Goal: Task Accomplishment & Management: Complete application form

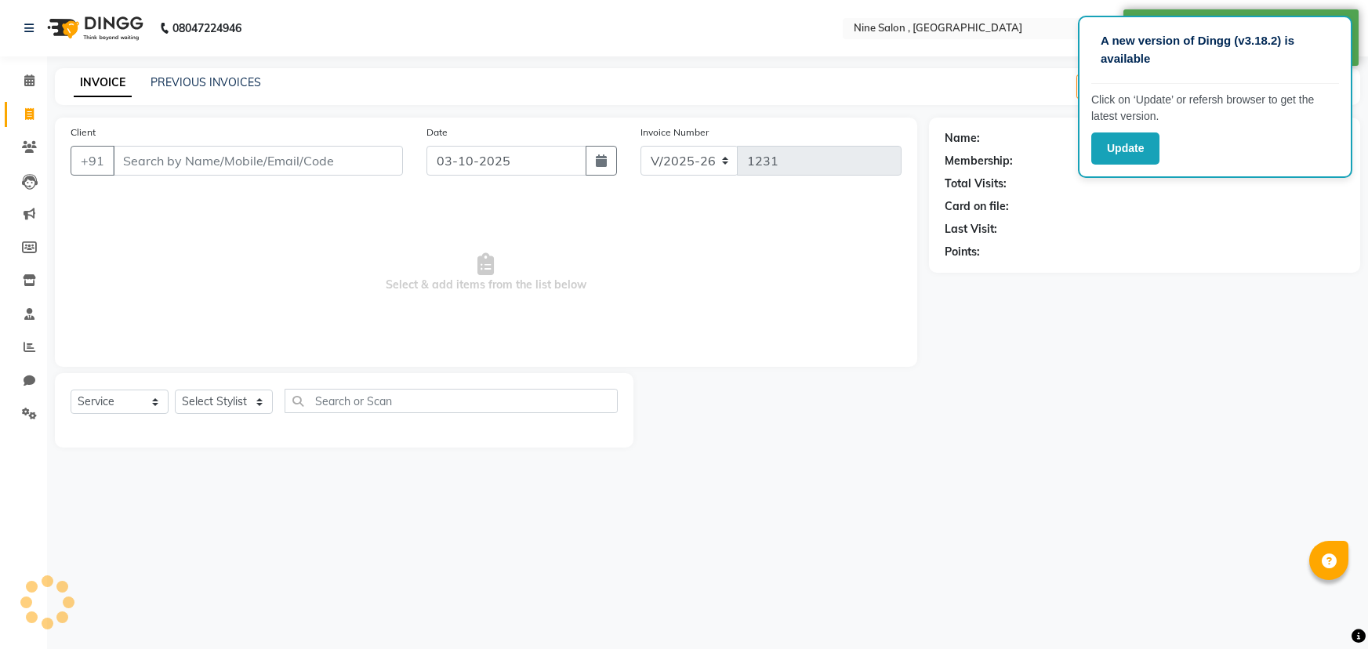
select select "7341"
select select "service"
click at [141, 161] on input "Client" at bounding box center [258, 161] width 290 height 30
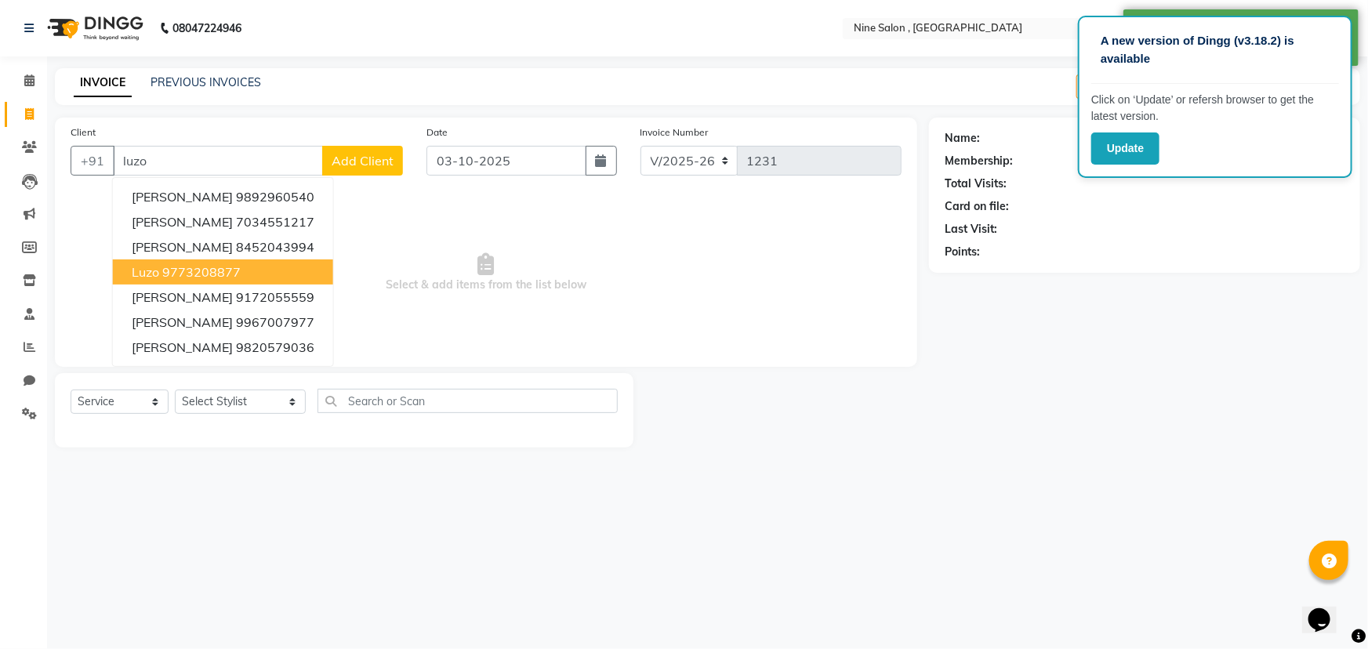
click at [173, 271] on ngb-highlight "9773208877" at bounding box center [201, 272] width 78 height 16
type input "9773208877"
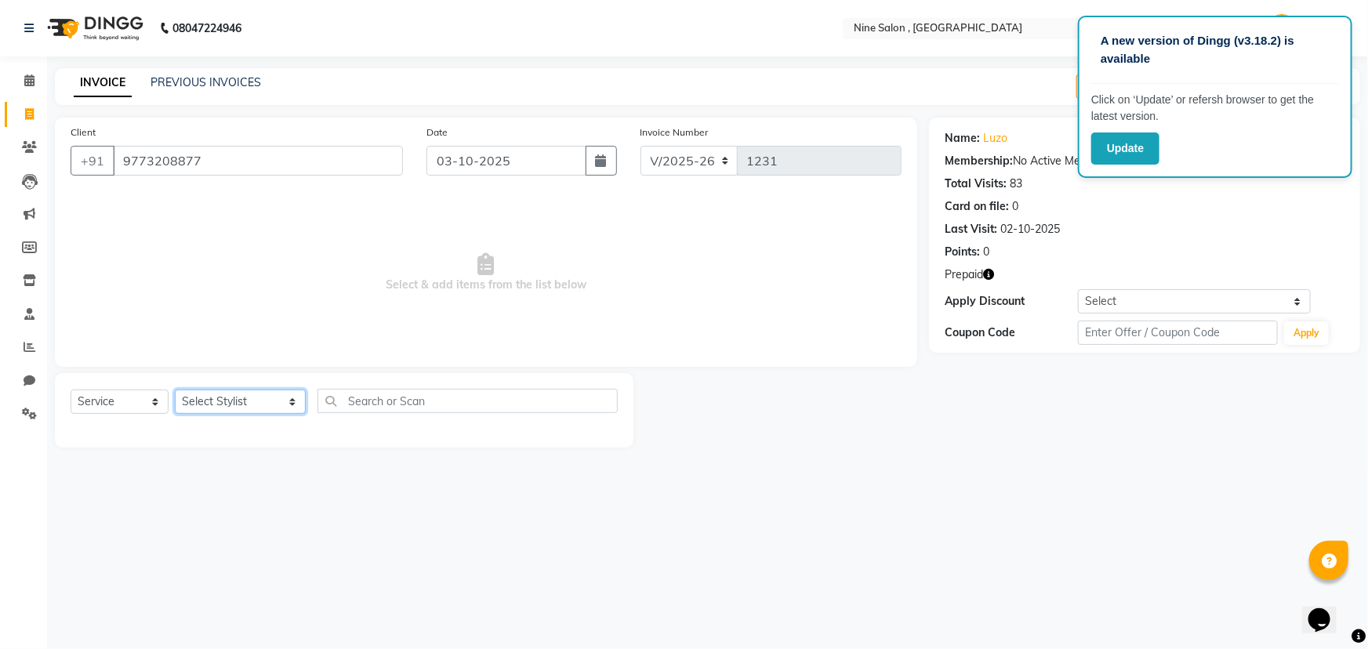
click at [238, 404] on select "Select Stylist Front desk Harsh Sankat [PERSON_NAME] [PERSON_NAME] [PERSON_NAME…" at bounding box center [240, 402] width 131 height 24
select select "87306"
click at [175, 390] on select "Select Stylist Front desk Harsh Sankat [PERSON_NAME] [PERSON_NAME] [PERSON_NAME…" at bounding box center [240, 402] width 131 height 24
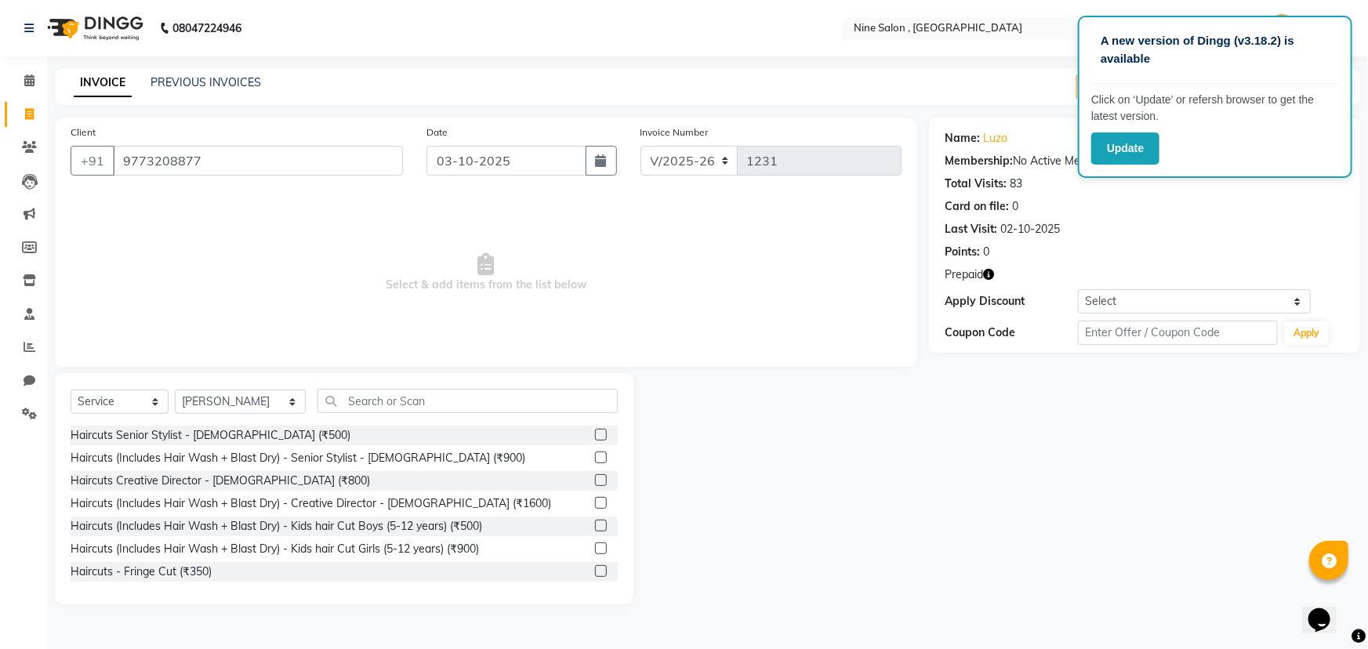
click at [595, 432] on label at bounding box center [601, 435] width 12 height 12
click at [595, 432] on input "checkbox" at bounding box center [600, 435] width 10 height 10
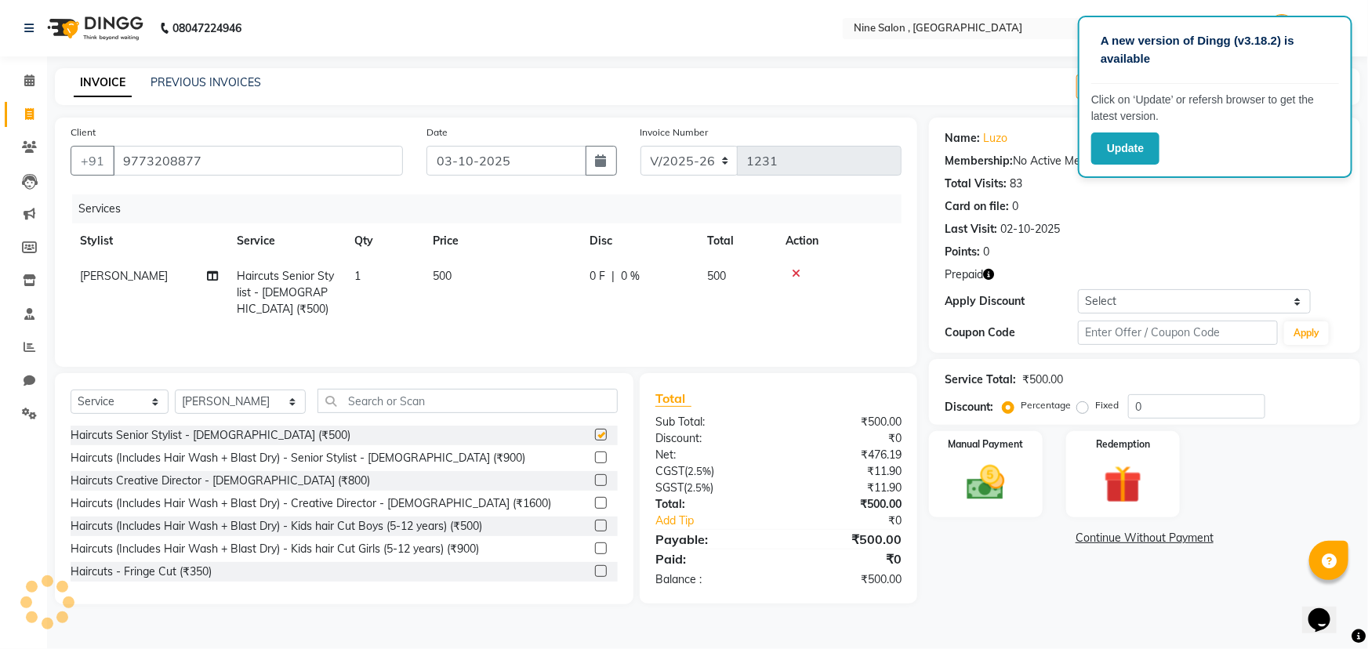
checkbox input "false"
click at [446, 274] on span "500" at bounding box center [442, 276] width 19 height 14
select select "87306"
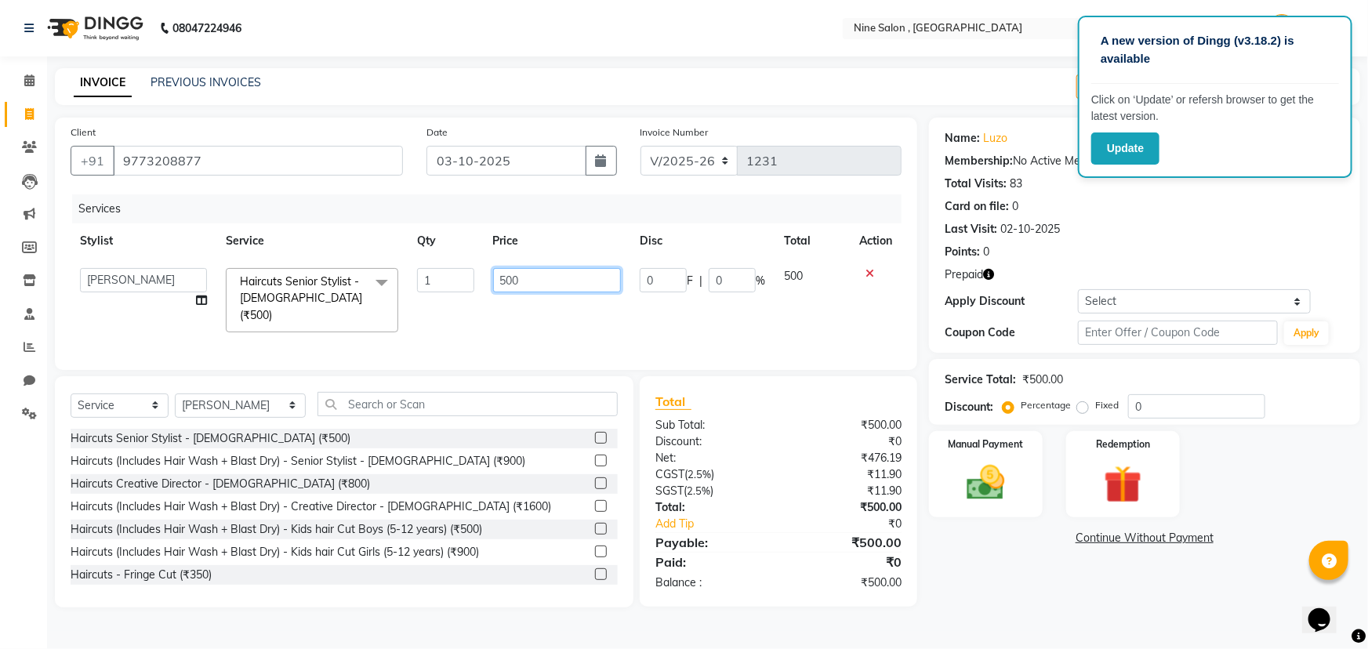
click at [504, 279] on input "500" at bounding box center [557, 280] width 129 height 24
type input "600"
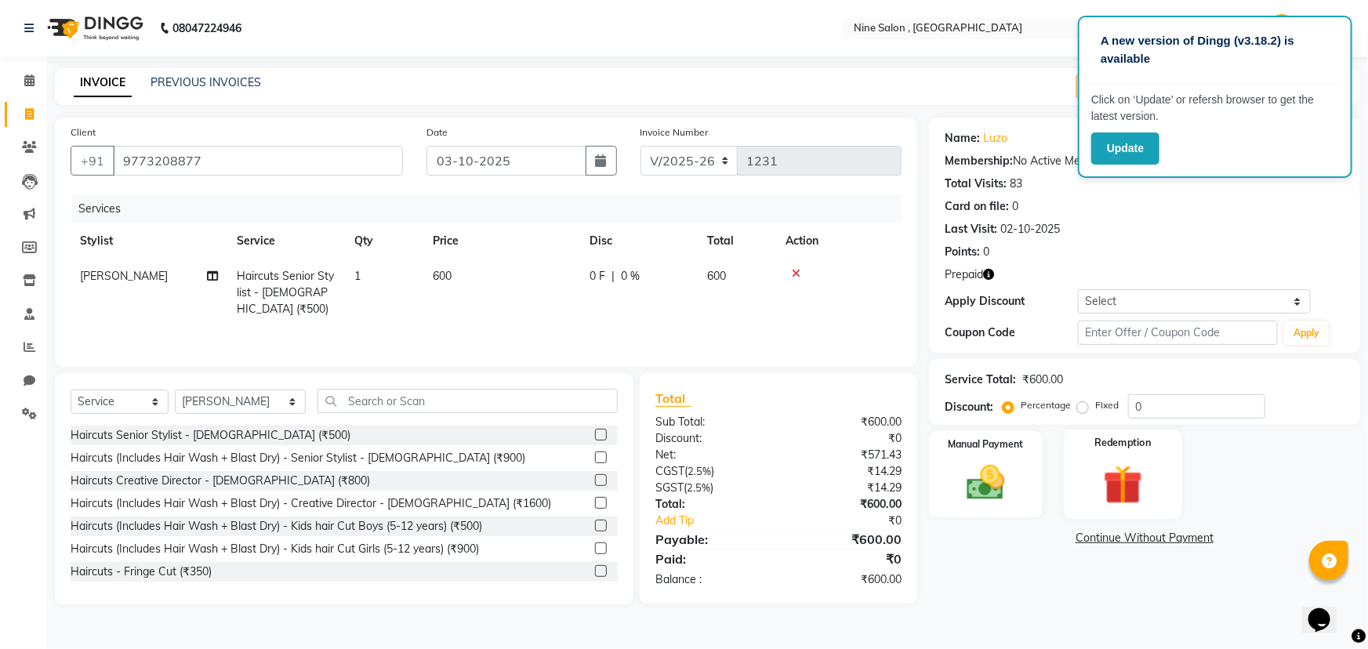
click at [1119, 478] on img at bounding box center [1123, 484] width 64 height 49
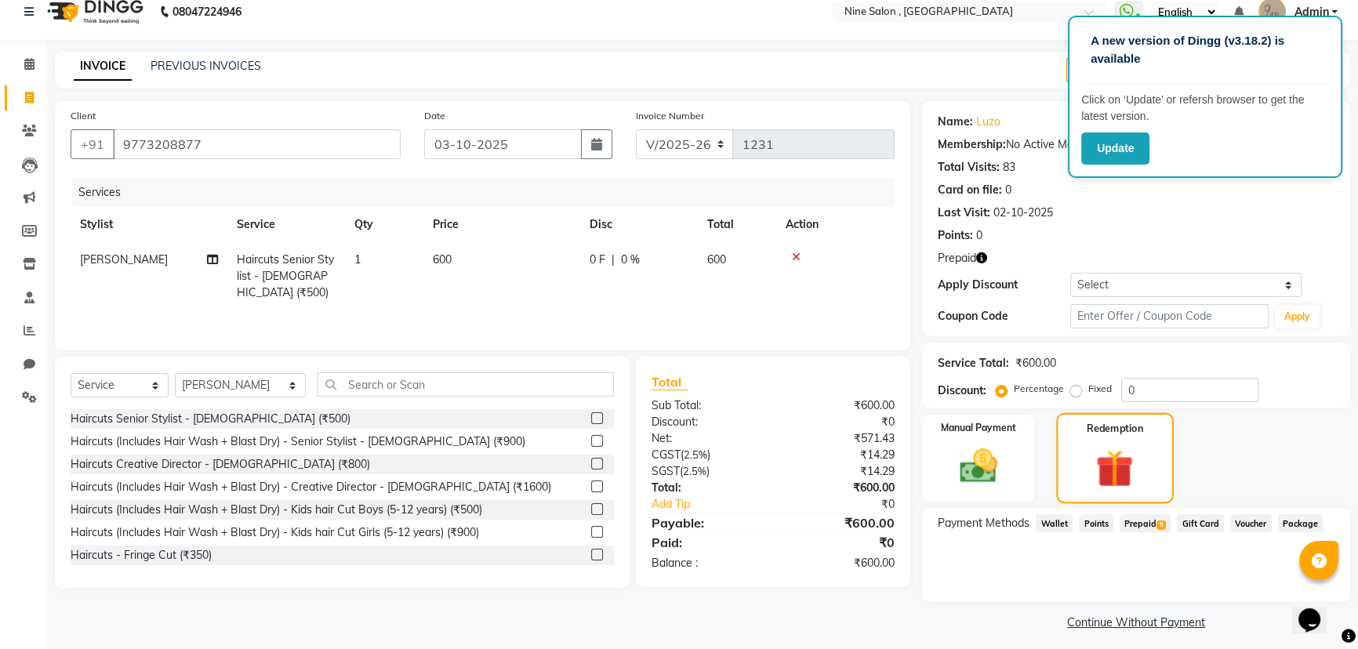
scroll to position [24, 0]
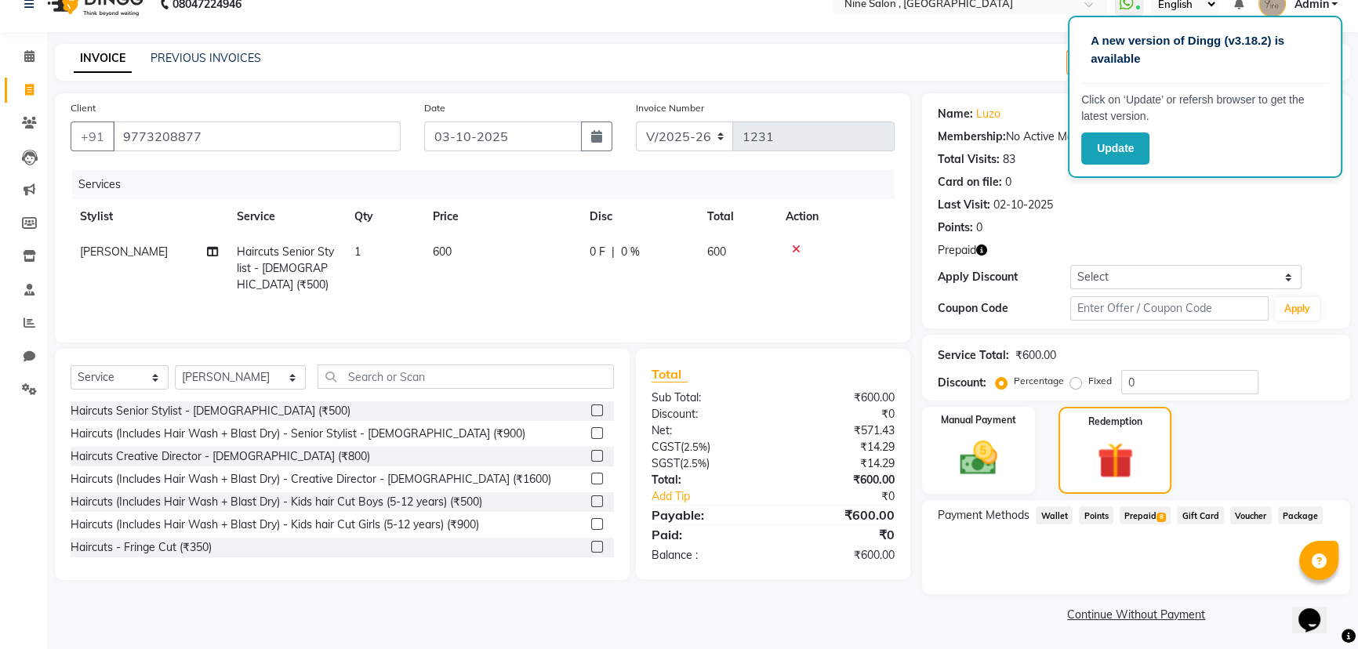
click at [1144, 517] on span "Prepaid 8" at bounding box center [1144, 515] width 51 height 18
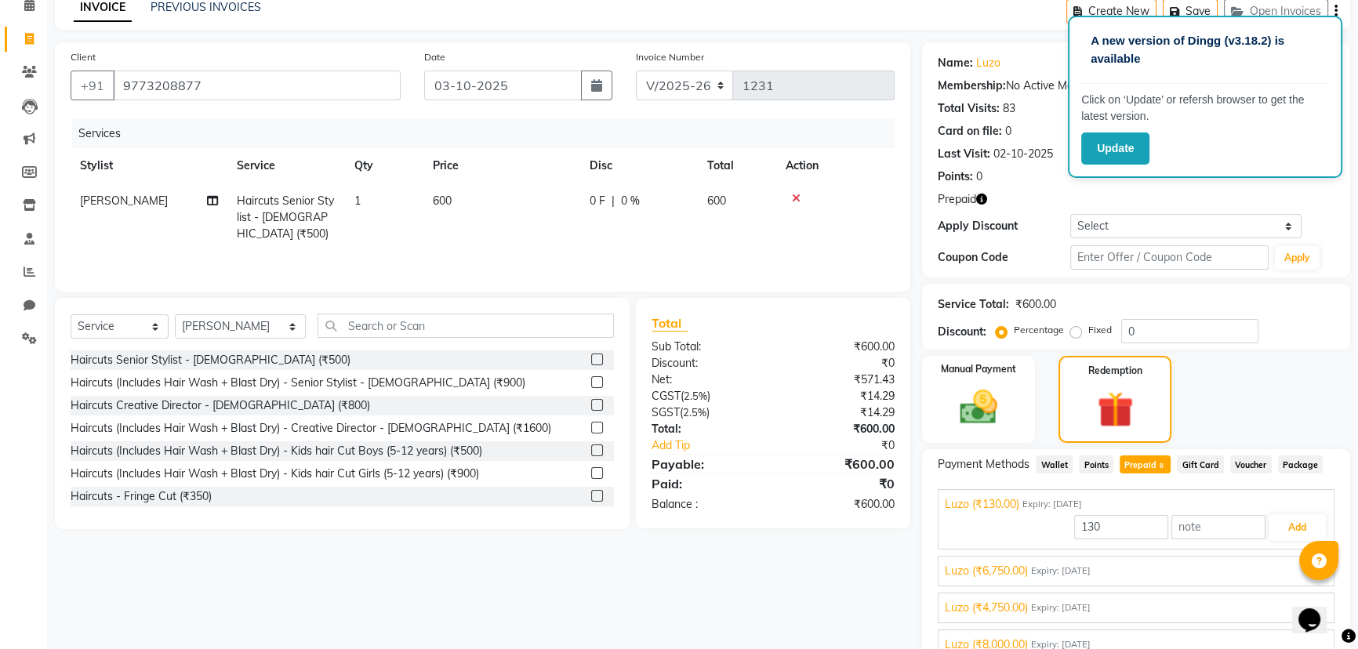
scroll to position [151, 0]
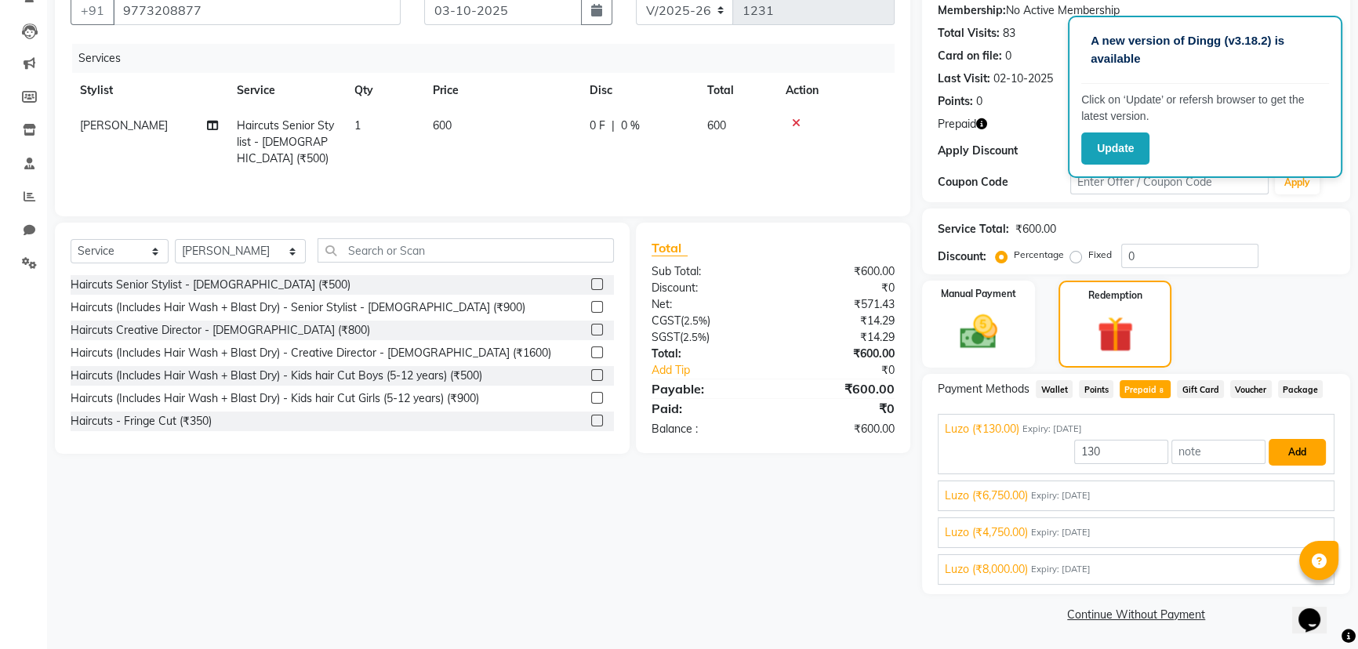
click at [1291, 453] on button "Add" at bounding box center [1296, 452] width 57 height 27
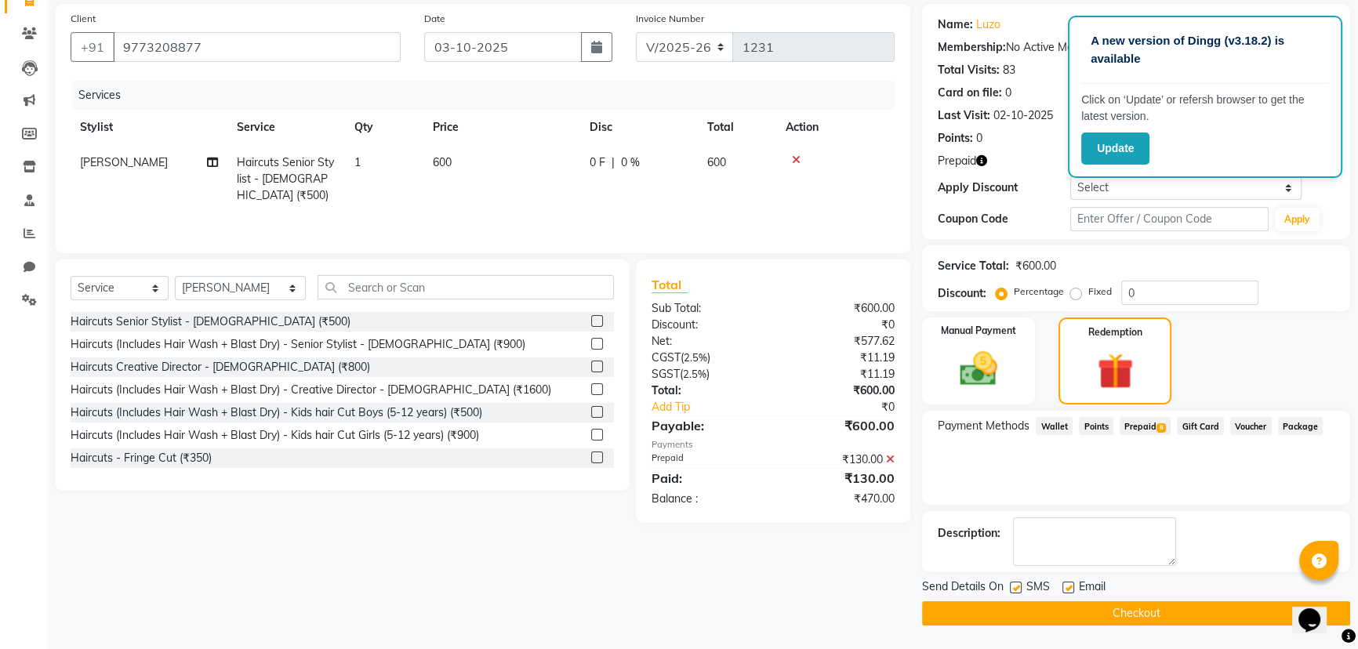
scroll to position [113, 0]
click at [1151, 427] on span "Prepaid 8" at bounding box center [1144, 427] width 51 height 18
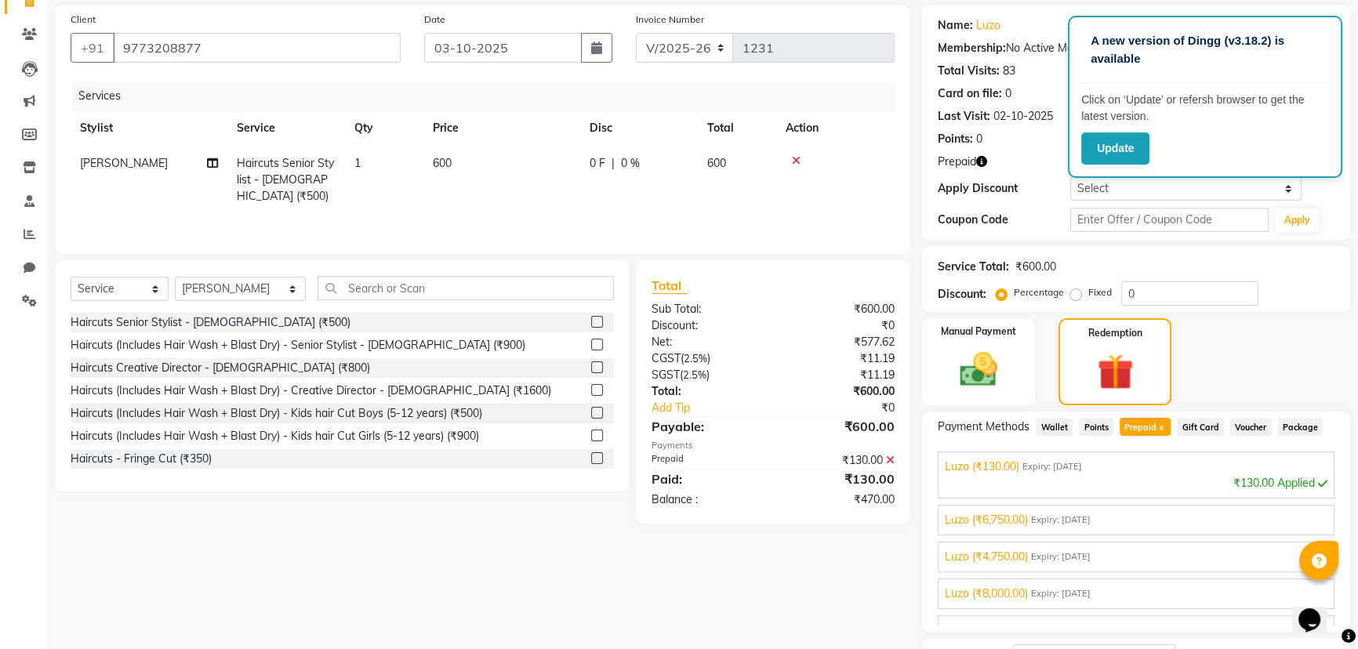
scroll to position [151, 0]
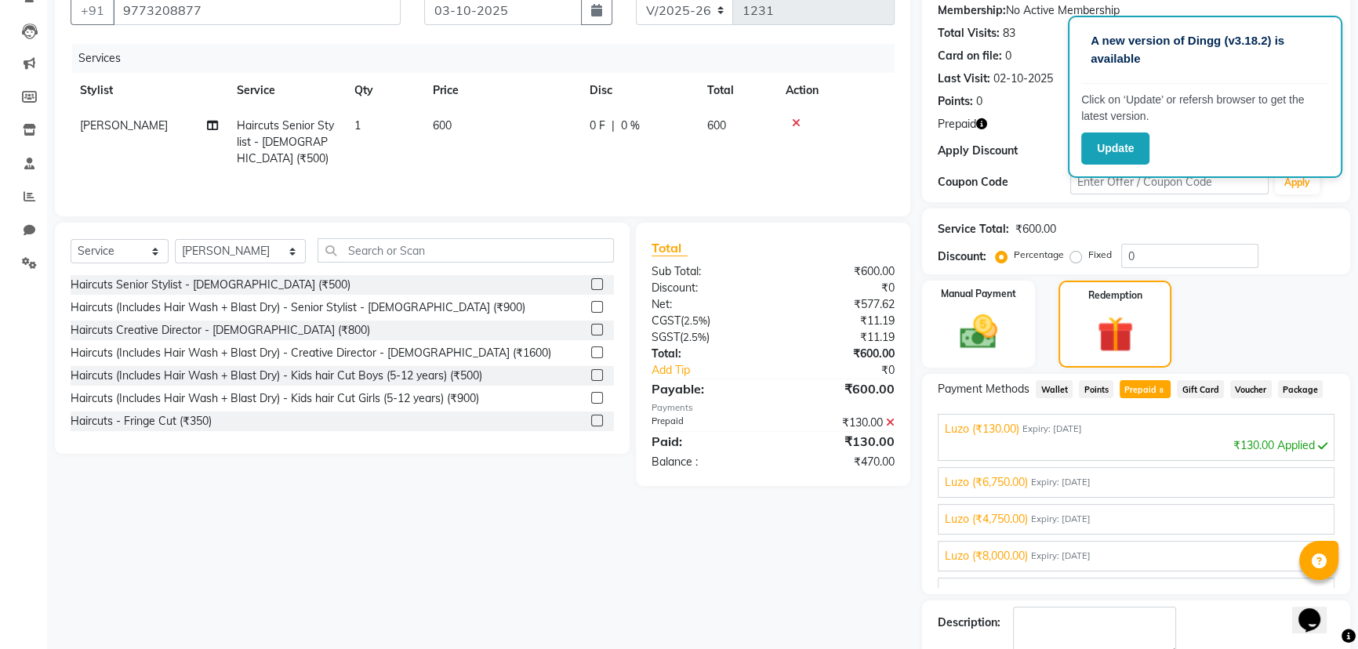
click at [1069, 478] on span "Expiry: [DATE]" at bounding box center [1061, 482] width 60 height 13
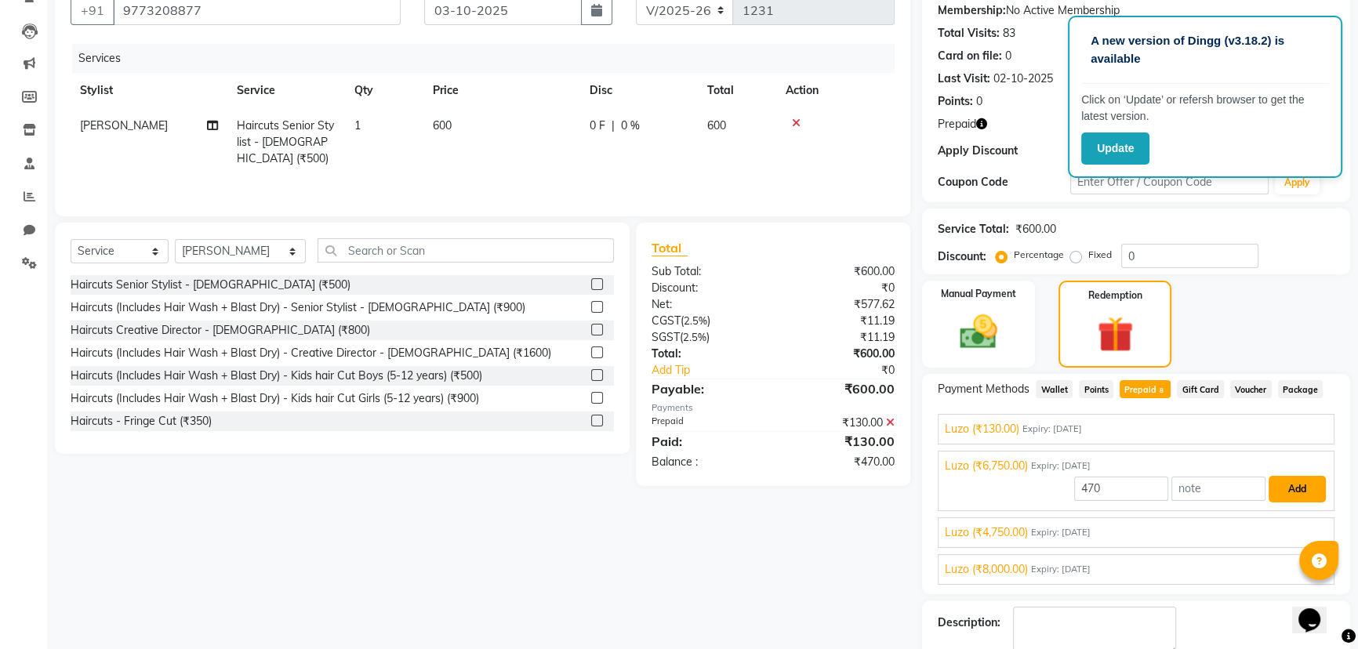
click at [1270, 486] on button "Add" at bounding box center [1296, 489] width 57 height 27
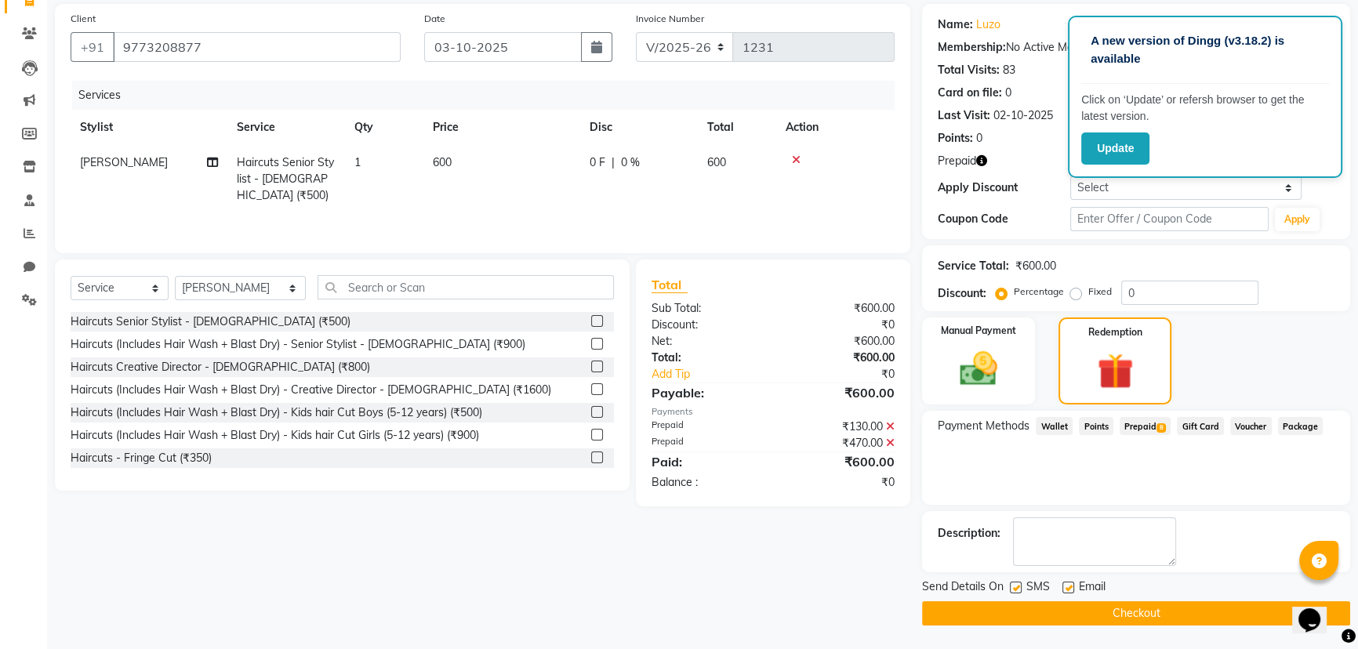
scroll to position [113, 0]
click at [1122, 614] on button "Checkout" at bounding box center [1136, 614] width 428 height 24
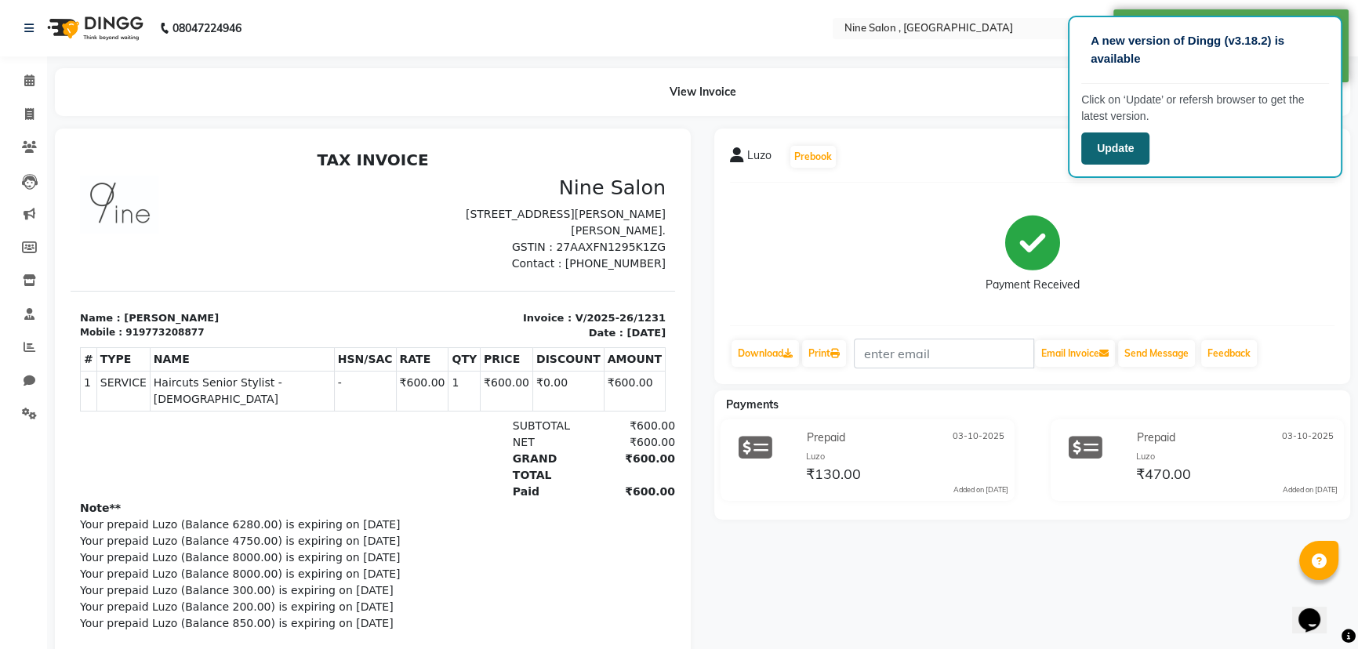
click at [1114, 137] on button "Update" at bounding box center [1115, 148] width 68 height 32
click at [1109, 145] on button "Update" at bounding box center [1115, 148] width 68 height 32
click at [1104, 147] on button "Update" at bounding box center [1115, 148] width 68 height 32
click at [29, 77] on icon at bounding box center [29, 80] width 10 height 12
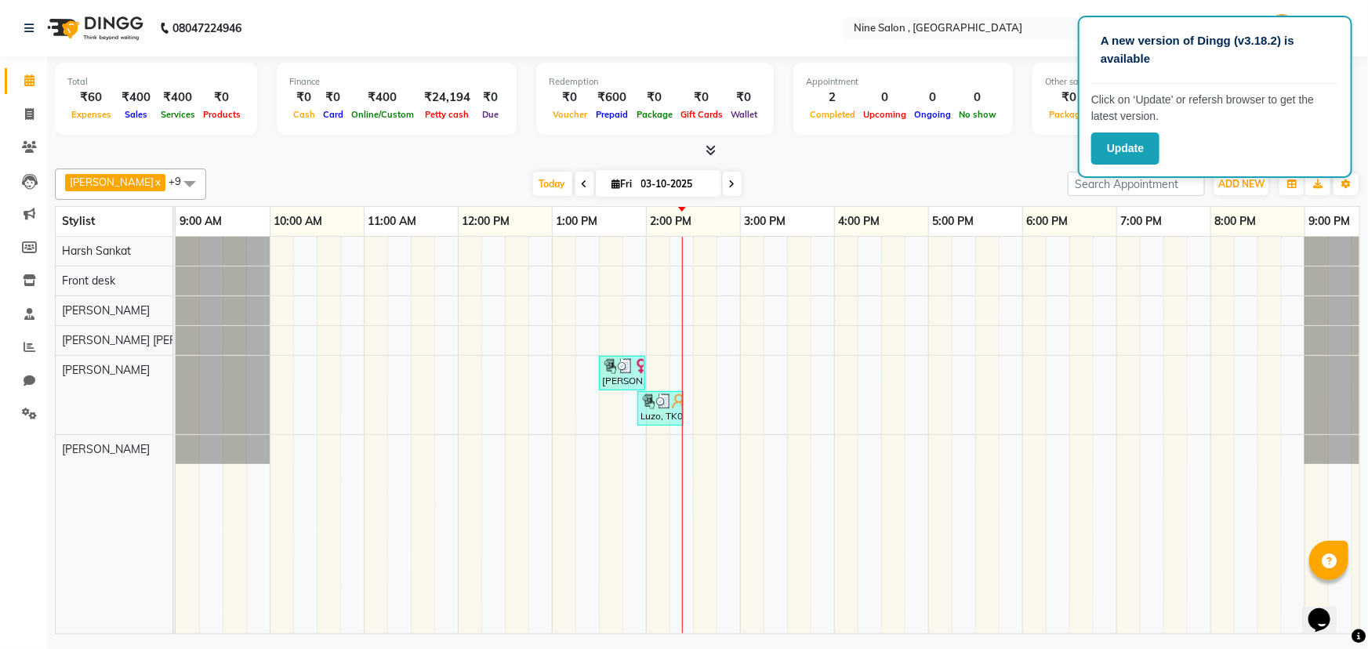
click at [582, 183] on icon at bounding box center [585, 184] width 6 height 9
type input "02-10-2025"
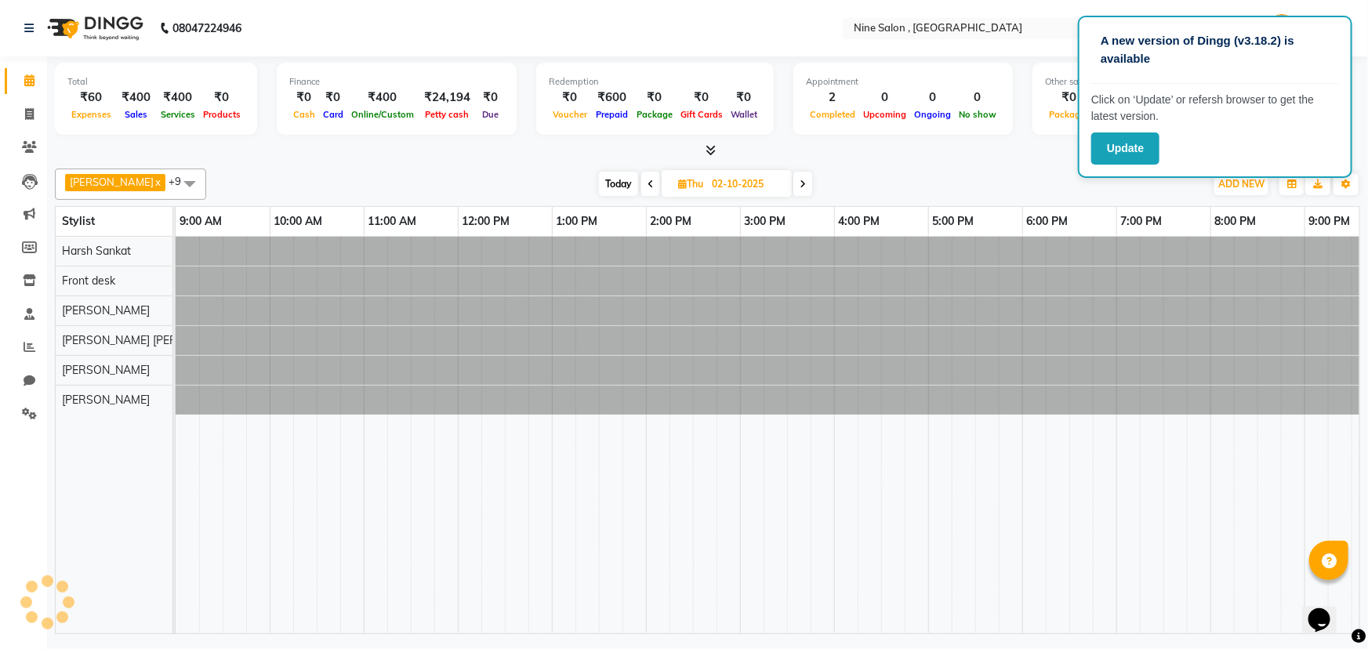
scroll to position [0, 38]
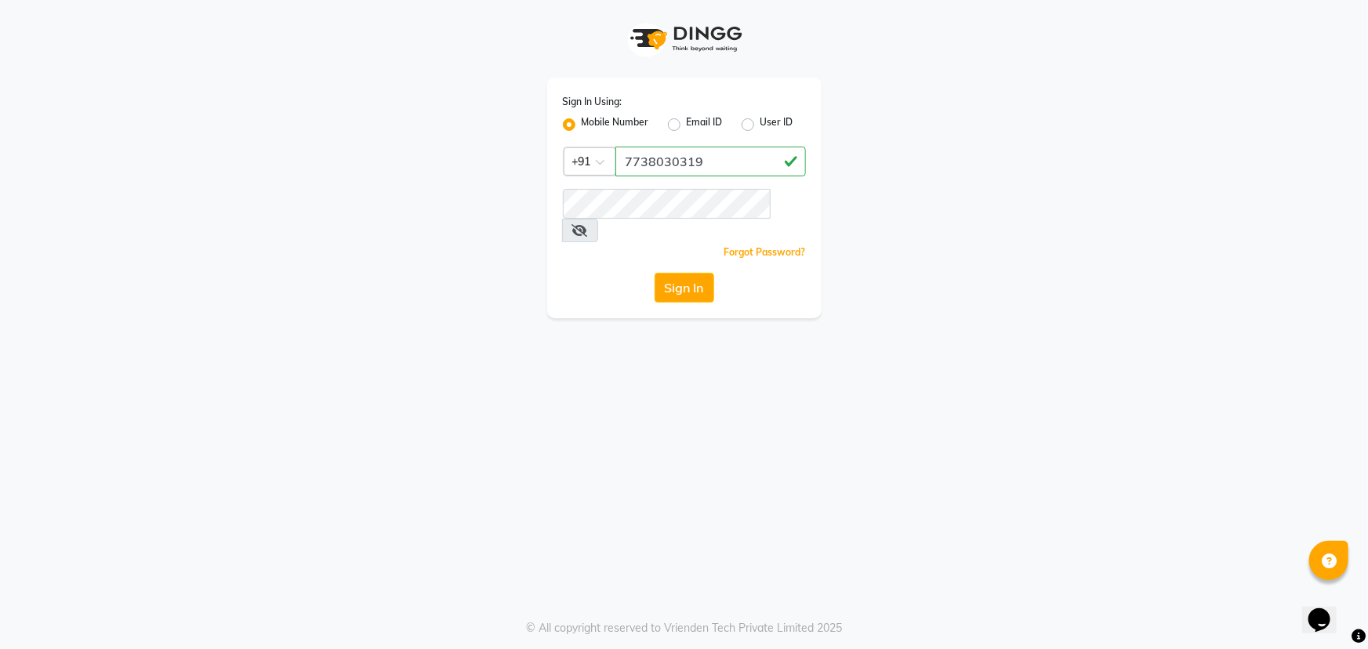
drag, startPoint x: 720, startPoint y: 159, endPoint x: 603, endPoint y: 165, distance: 117.0
click at [603, 165] on div "Country Code × +91 7738030319" at bounding box center [684, 162] width 243 height 30
type input "7738030319"
click at [675, 273] on button "Sign In" at bounding box center [685, 288] width 60 height 30
